Goal: Transaction & Acquisition: Purchase product/service

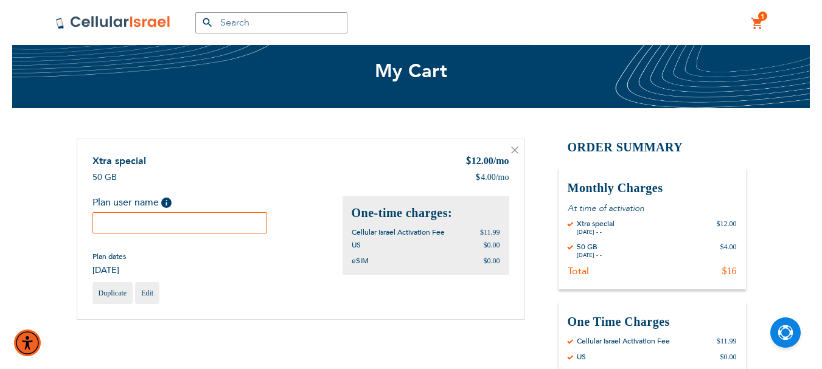
scroll to position [61, 0]
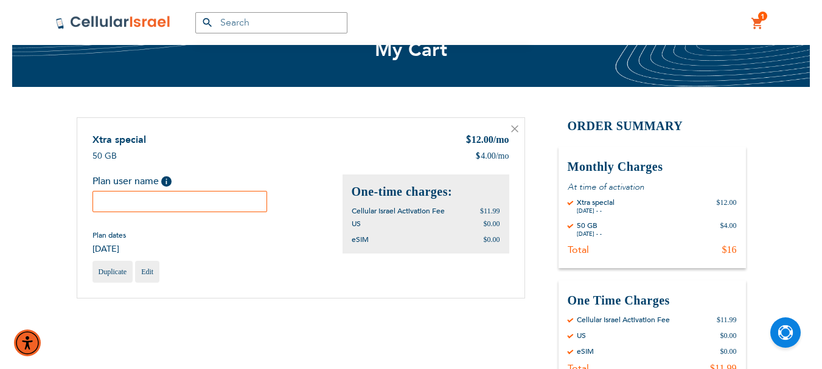
click at [128, 207] on input "text" at bounding box center [179, 201] width 175 height 21
drag, startPoint x: 149, startPoint y: 204, endPoint x: 211, endPoint y: 200, distance: 62.2
click at [211, 200] on input "[PERSON_NAME]" at bounding box center [179, 201] width 175 height 21
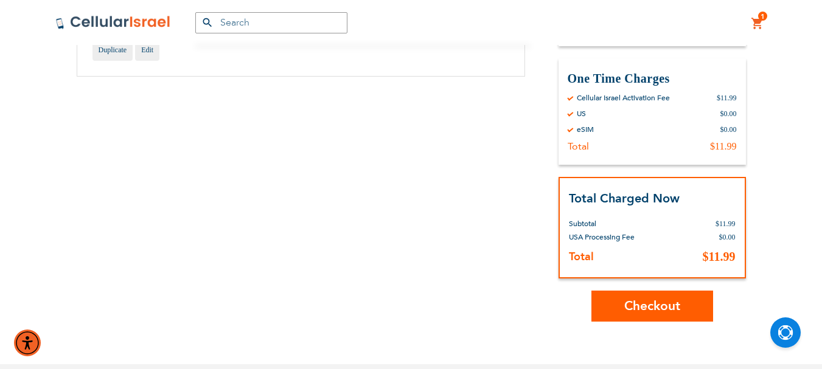
scroll to position [304, 0]
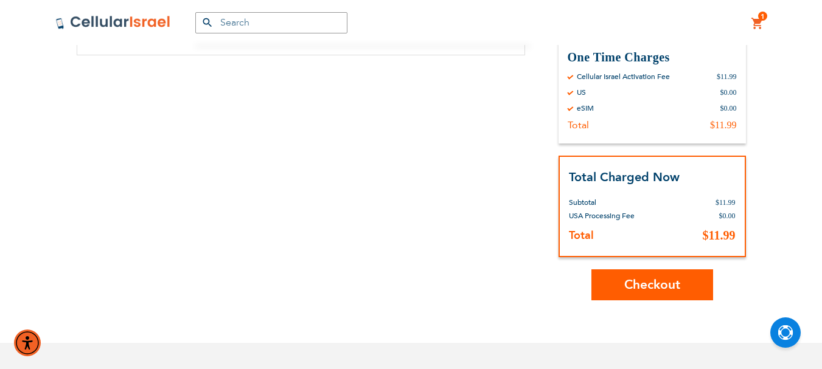
type input "[PERSON_NAME]"
click at [662, 284] on span "Checkout" at bounding box center [652, 285] width 56 height 18
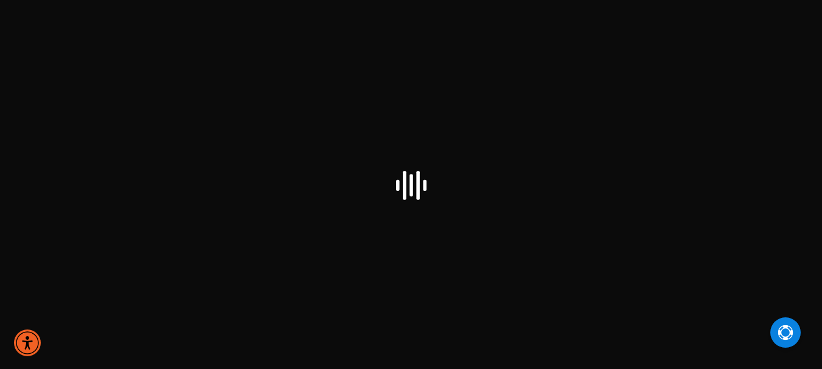
scroll to position [8, 0]
select select "US"
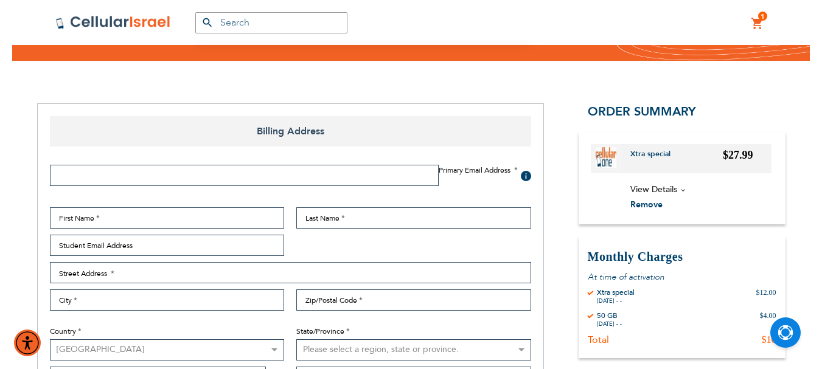
scroll to position [122, 0]
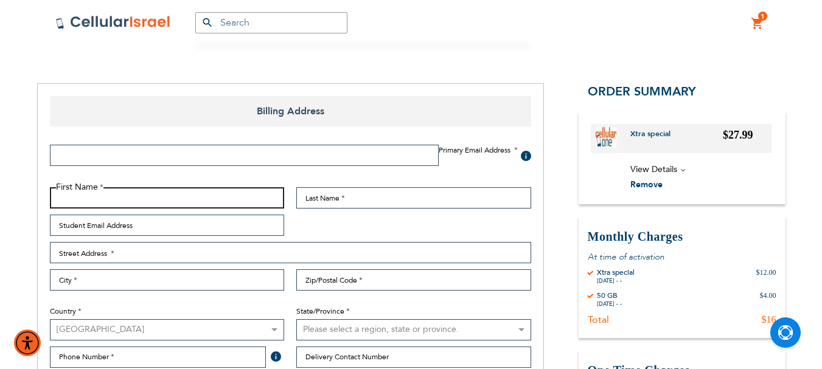
paste input "[PERSON_NAME]"
drag, startPoint x: 78, startPoint y: 197, endPoint x: 119, endPoint y: 195, distance: 40.2
click at [119, 195] on input "[PERSON_NAME]" at bounding box center [167, 197] width 235 height 21
drag, startPoint x: 85, startPoint y: 198, endPoint x: 253, endPoint y: 192, distance: 168.7
click at [253, 192] on input "[PERSON_NAME]" at bounding box center [167, 197] width 235 height 21
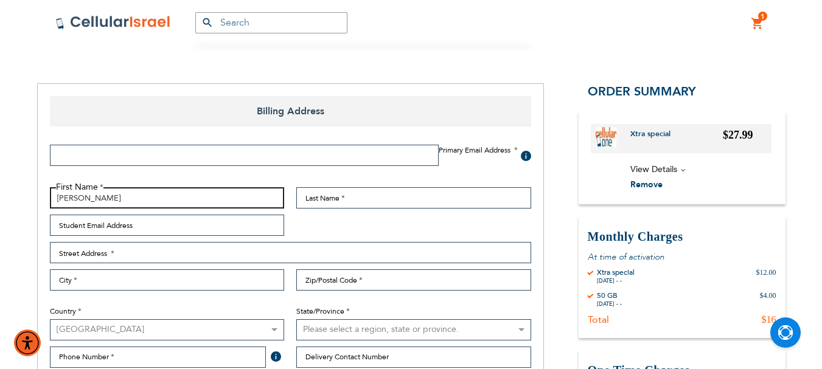
drag, startPoint x: 55, startPoint y: 197, endPoint x: 138, endPoint y: 200, distance: 82.2
click at [138, 200] on input "[PERSON_NAME]" at bounding box center [167, 197] width 235 height 21
click at [77, 200] on input "[PERSON_NAME]" at bounding box center [167, 197] width 235 height 21
drag, startPoint x: 80, startPoint y: 198, endPoint x: 128, endPoint y: 197, distance: 47.5
click at [128, 197] on input "[PERSON_NAME]" at bounding box center [167, 197] width 235 height 21
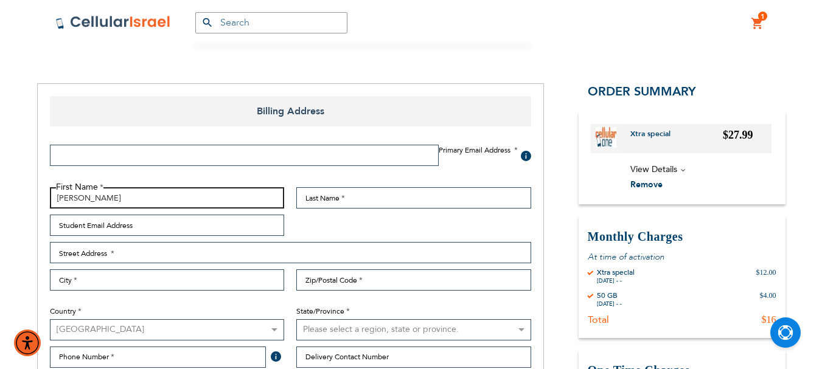
type input "[PERSON_NAME]"
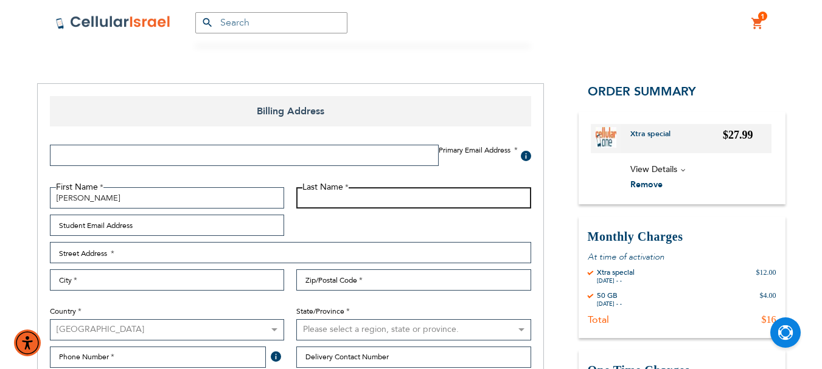
paste input "[PERSON_NAME]"
drag, startPoint x: 324, startPoint y: 199, endPoint x: 261, endPoint y: 199, distance: 63.3
click at [262, 199] on fieldset "First Name David Last Name David Indik Student Email Address Street Address Str…" at bounding box center [290, 294] width 493 height 214
type input "Indik"
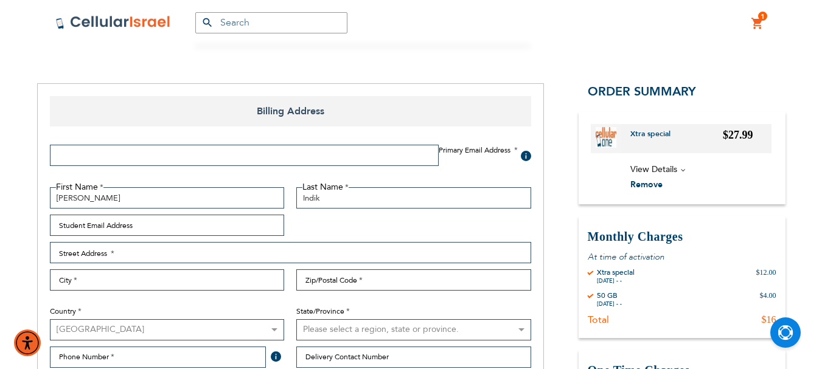
click at [245, 159] on input "Email Address" at bounding box center [244, 155] width 389 height 21
type input "DavidIndik@gmail.com"
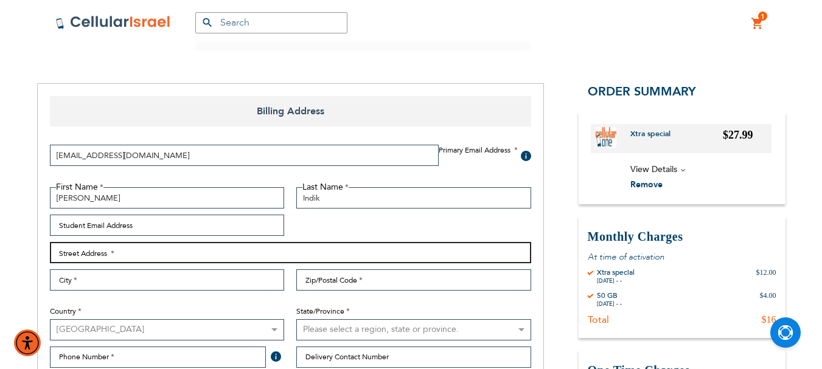
click at [176, 253] on input "Street Address: Line 1" at bounding box center [290, 252] width 481 height 21
type input "55 Chicanos Dr."
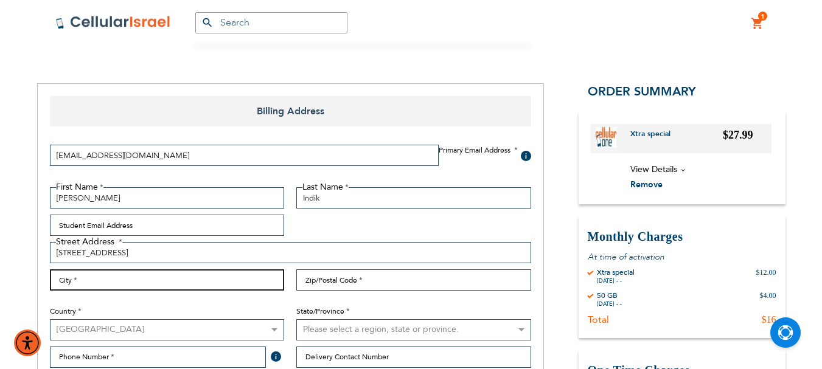
click at [181, 285] on input "City" at bounding box center [167, 280] width 235 height 21
type input "Lakewood"
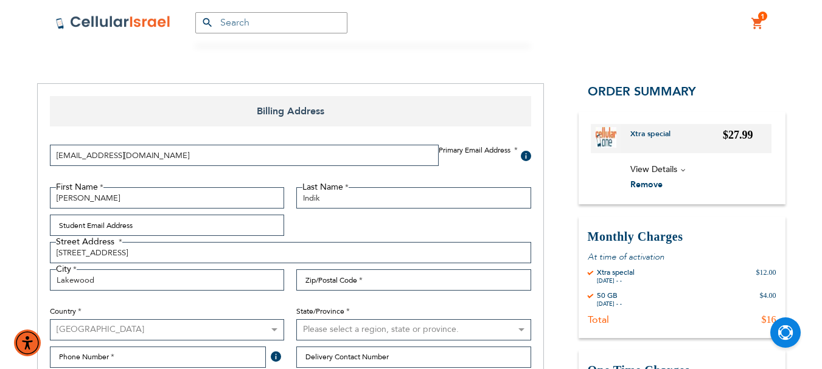
click at [381, 325] on select "Please select a region, state or province. Alabama Alaska American Samoa Arizon…" at bounding box center [413, 329] width 235 height 21
select select "41"
click at [296, 319] on select "Please select a region, state or province. Alabama Alaska American Samoa Arizon…" at bounding box center [413, 329] width 235 height 21
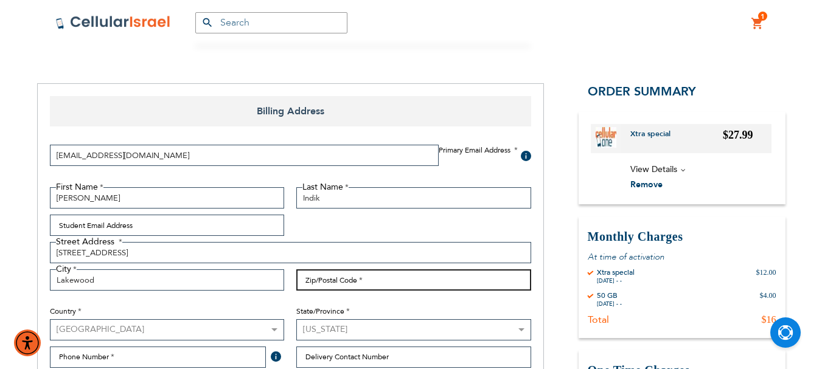
click at [341, 285] on input "Zip/Postal Code" at bounding box center [413, 280] width 235 height 21
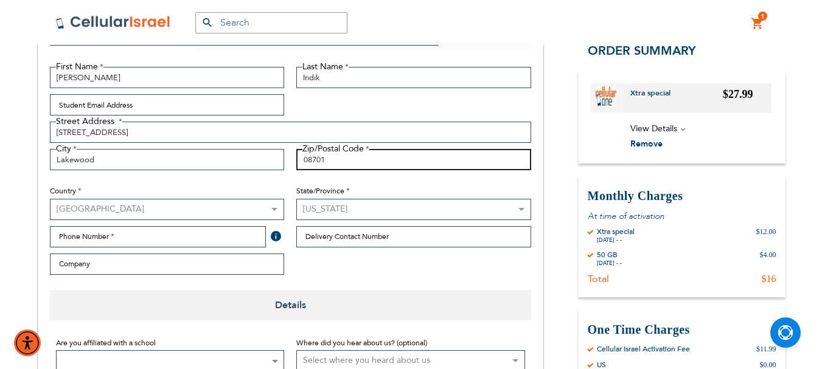
scroll to position [243, 0]
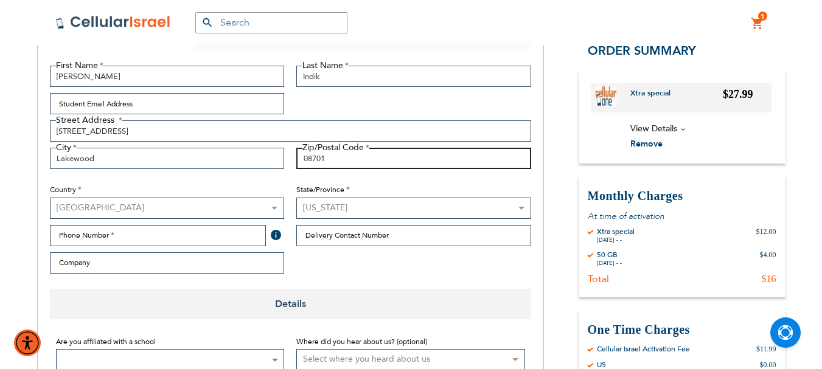
type input "08701"
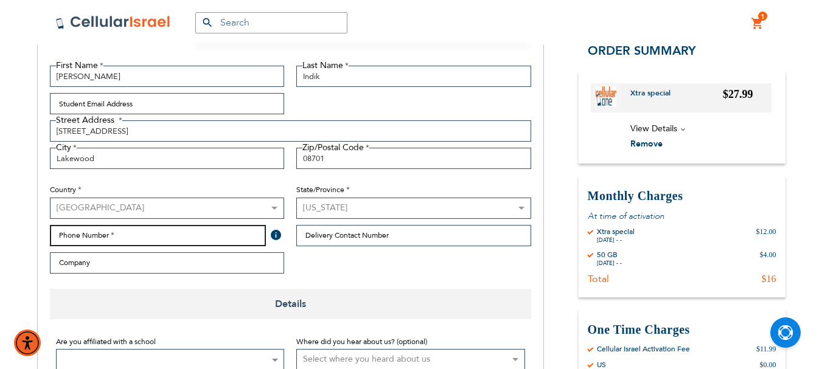
click at [151, 234] on input "Phone Number" at bounding box center [158, 235] width 217 height 21
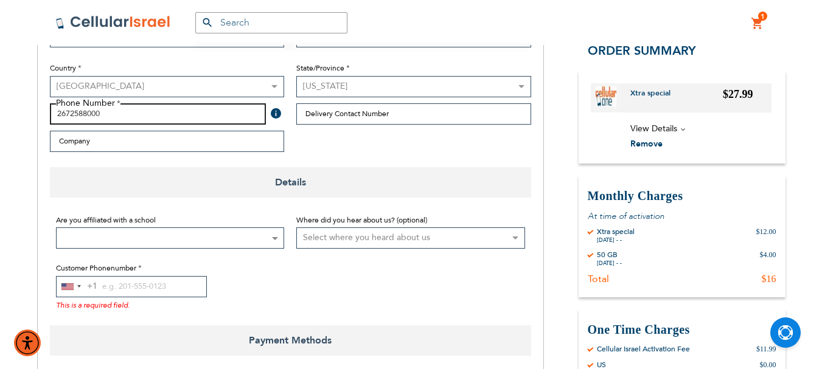
scroll to position [426, 0]
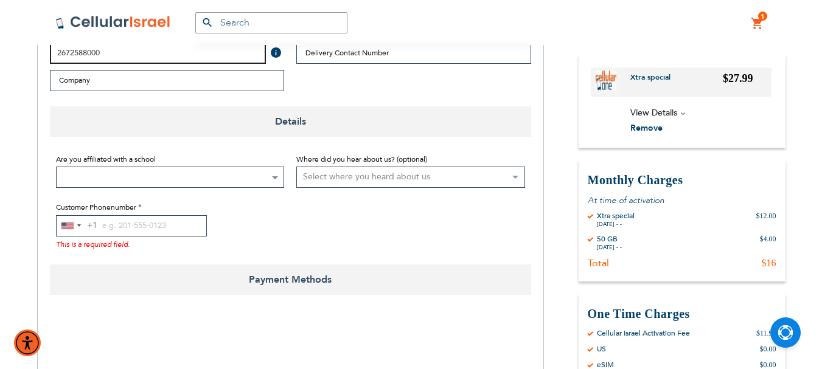
type input "2672588000"
click at [276, 180] on span at bounding box center [274, 177] width 12 height 20
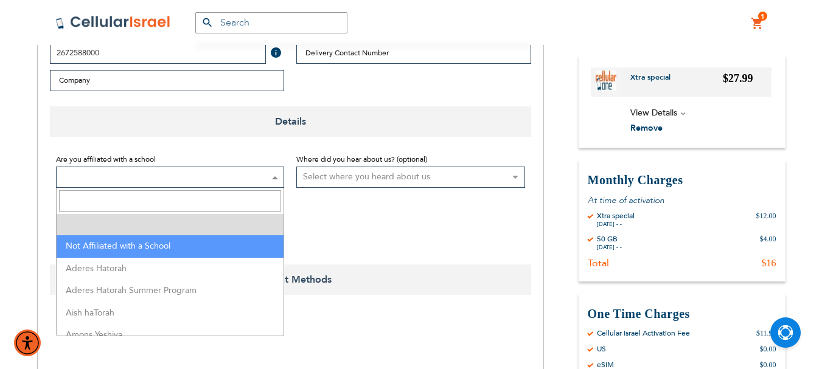
select select "199"
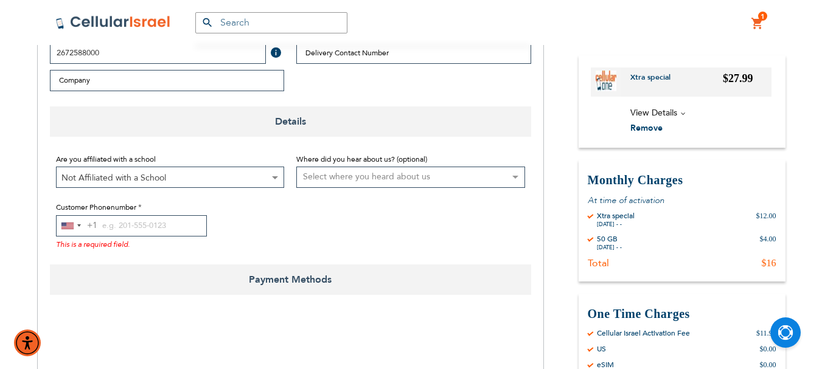
click at [327, 174] on select "Select where you heard about us Existing Customer Friend Other School/Group BP …" at bounding box center [410, 177] width 229 height 21
select select "35"
click at [296, 167] on select "Select where you heard about us Existing Customer Friend Other School/Group BP …" at bounding box center [410, 177] width 229 height 21
click at [106, 225] on input "Customer Phonenumber" at bounding box center [131, 225] width 151 height 21
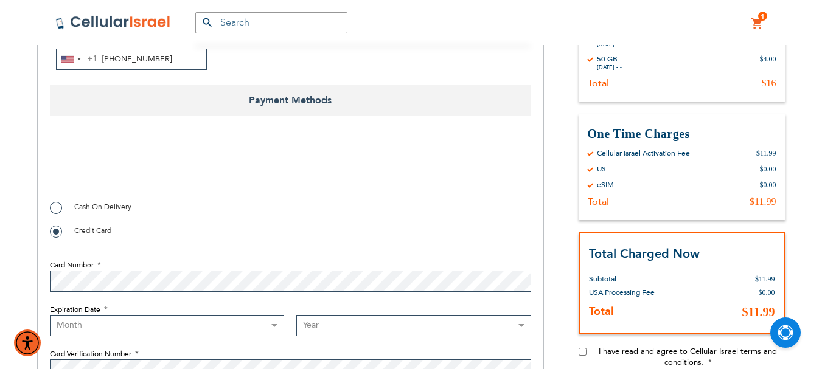
scroll to position [608, 0]
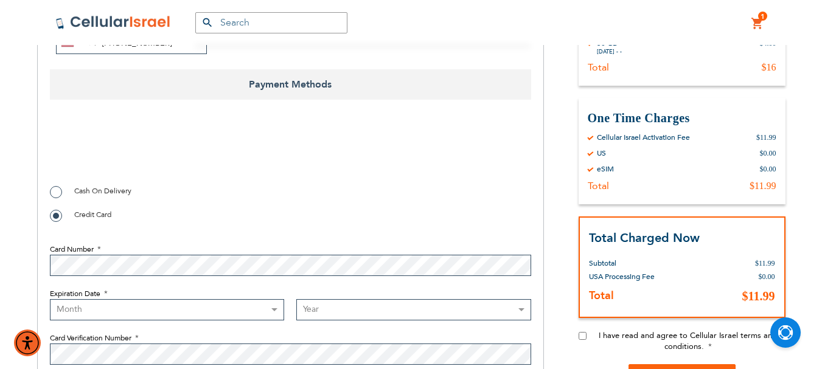
type input "267-258-8000"
click at [582, 336] on input "I have read and agree to Cellular Israel terms and conditions." at bounding box center [583, 336] width 8 height 8
checkbox input "true"
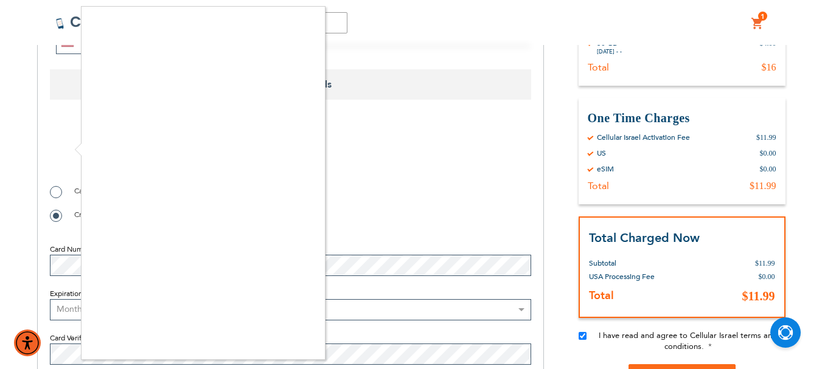
checkbox input "true"
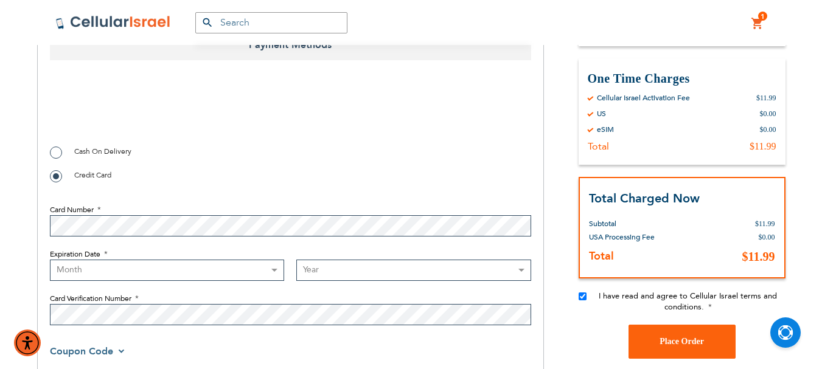
scroll to position [669, 0]
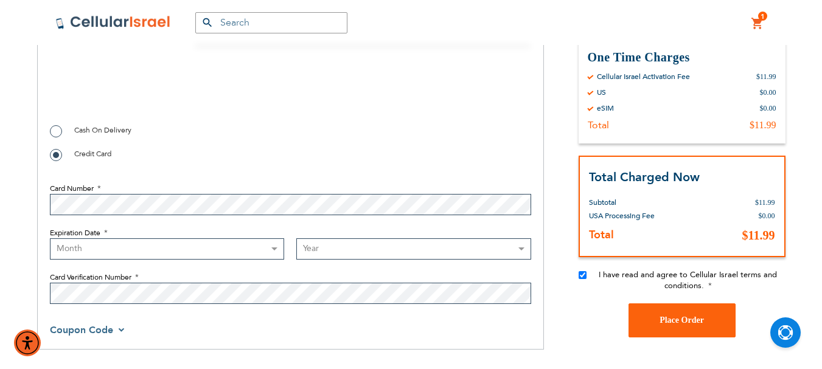
click at [271, 248] on select "Month 01 - January 02 - February 03 - March 04 - April 05 - May 06 - June 07 - …" at bounding box center [167, 248] width 235 height 21
select select "1"
click at [50, 238] on select "Month 01 - January 02 - February 03 - March 04 - April 05 - May 06 - June 07 - …" at bounding box center [167, 248] width 235 height 21
click at [327, 249] on select "Year 2025 2026 2027 2028 2029 2030 2031 2032 2033 2034 2035 2036 2037 2038 2039…" at bounding box center [413, 248] width 235 height 21
select select "2027"
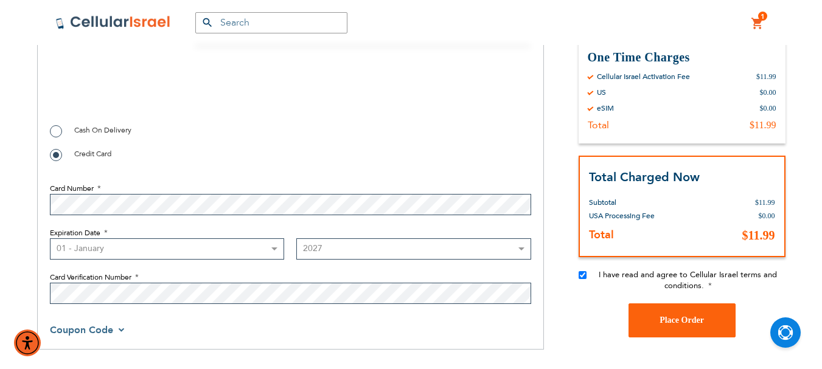
click at [296, 238] on select "Year 2025 2026 2027 2028 2029 2030 2031 2032 2033 2034 2035 2036 2037 2038 2039…" at bounding box center [413, 248] width 235 height 21
click at [682, 318] on span "Place Order" at bounding box center [682, 320] width 44 height 9
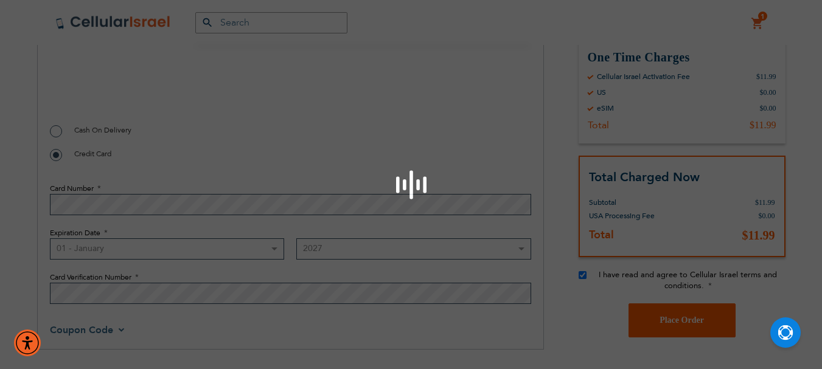
checkbox input "false"
